Goal: Task Accomplishment & Management: Manage account settings

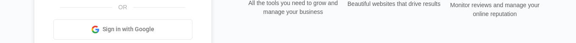
scroll to position [110, 0]
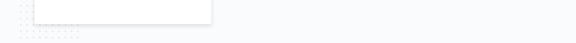
drag, startPoint x: 293, startPoint y: 9, endPoint x: 243, endPoint y: -182, distance: 198.2
click at [243, 0] on html "Sign in to your Marketing 360® account Forgot Password? Sign In OR" at bounding box center [288, 21] width 576 height 43
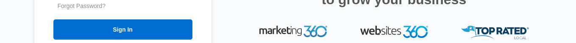
click at [264, 11] on div "One account, three powerful tools to grow your business" at bounding box center [394, 0] width 297 height 52
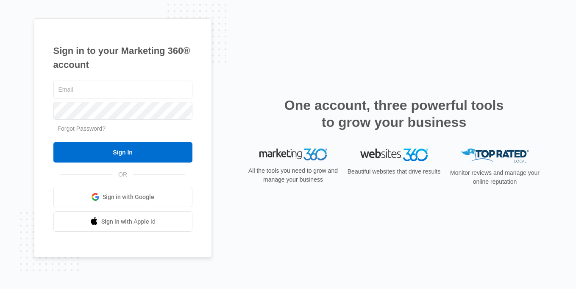
click at [144, 221] on span "Sign in with Apple Id" at bounding box center [128, 221] width 54 height 9
type input "NBurleigh@premiumretail.com"
